Goal: Task Accomplishment & Management: Manage account settings

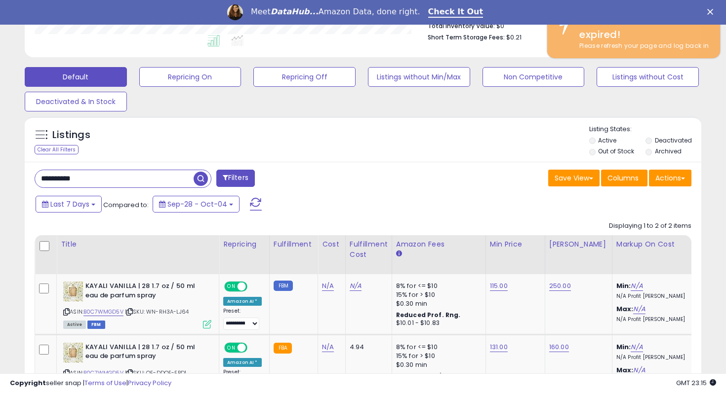
scroll to position [202, 391]
